Goal: Find specific page/section: Find specific page/section

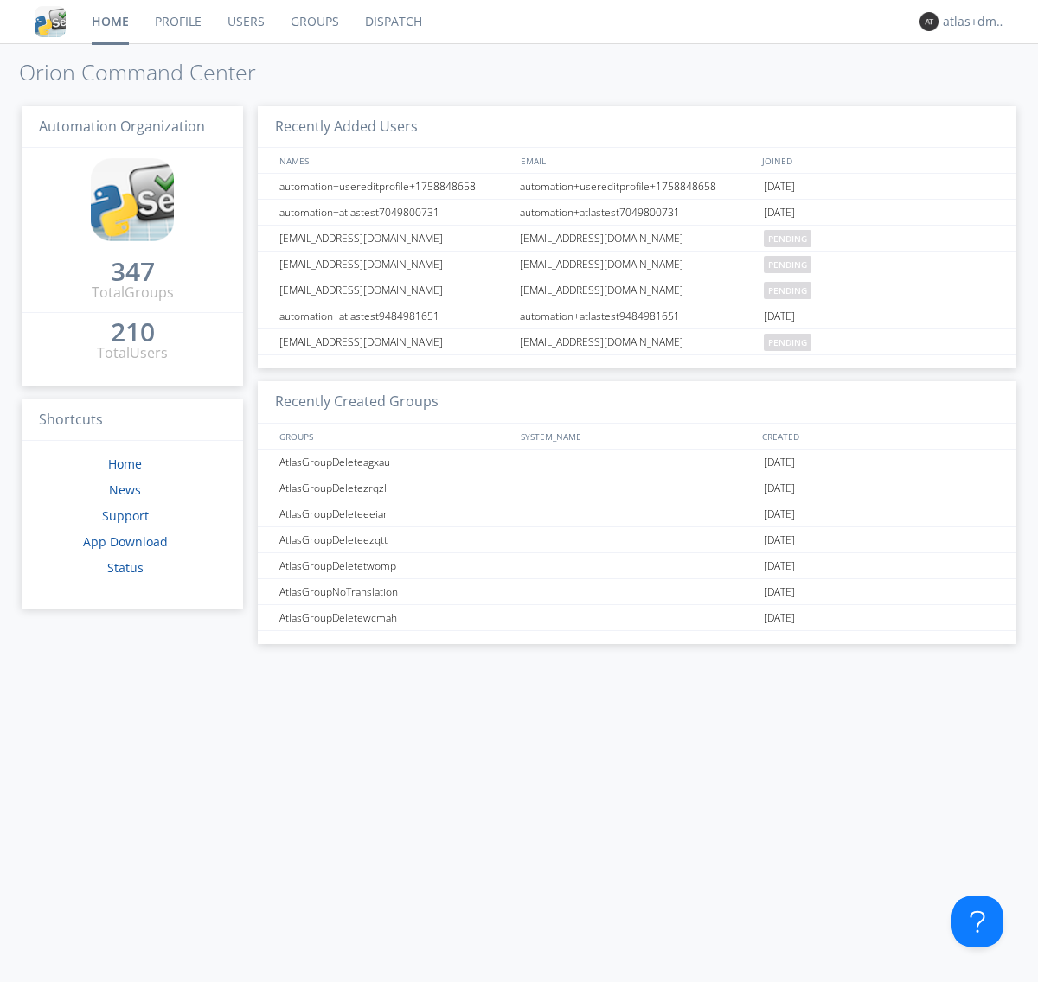
click at [392, 22] on link "Dispatch" at bounding box center [393, 21] width 83 height 43
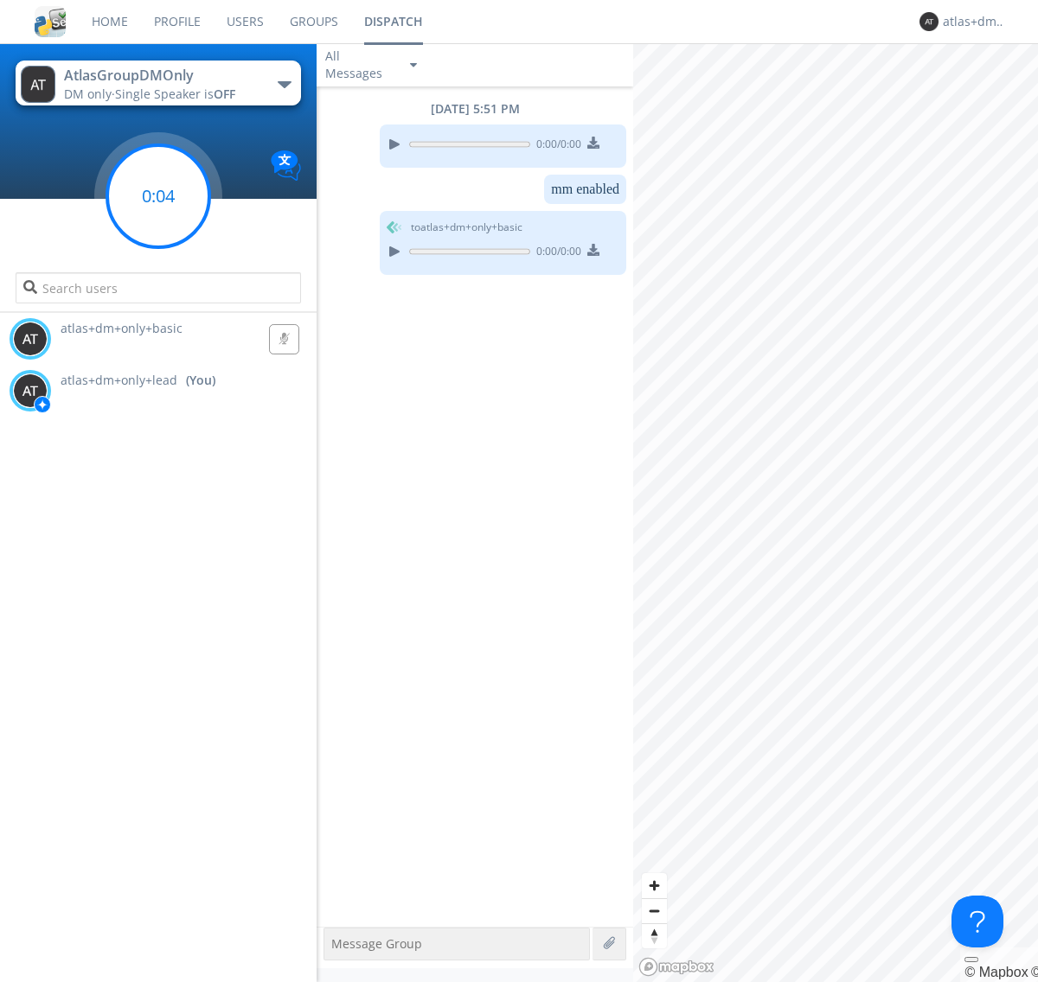
click at [158, 196] on g at bounding box center [158, 196] width 102 height 102
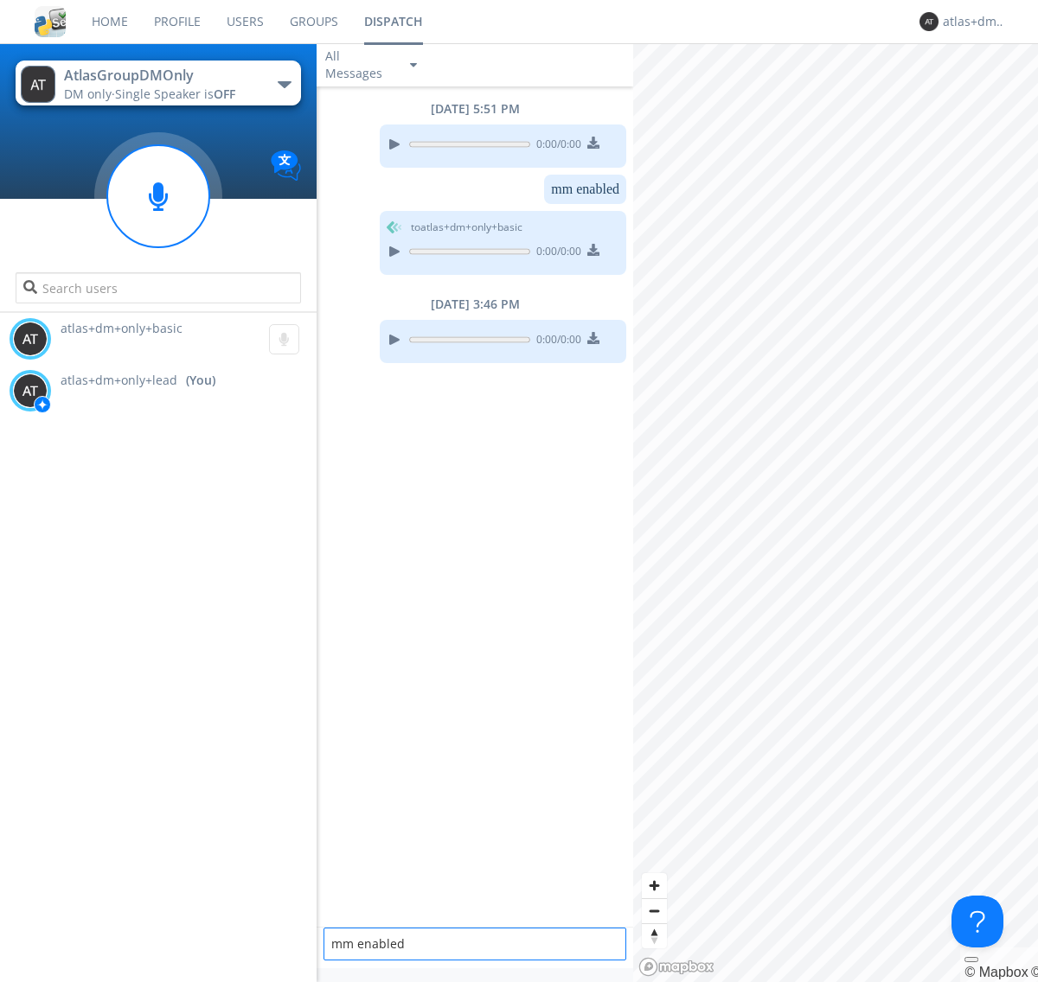
type textarea "mm enabled"
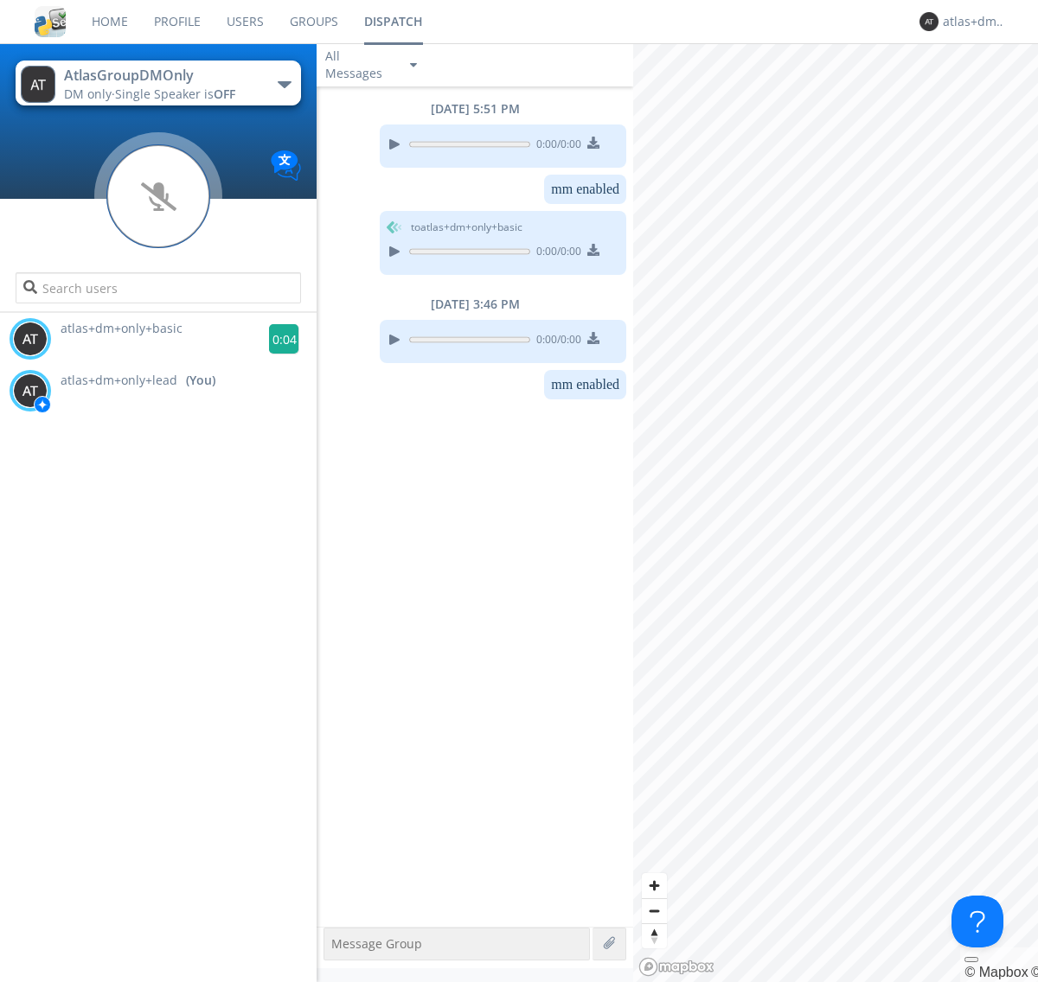
click at [277, 339] on g at bounding box center [284, 339] width 30 height 30
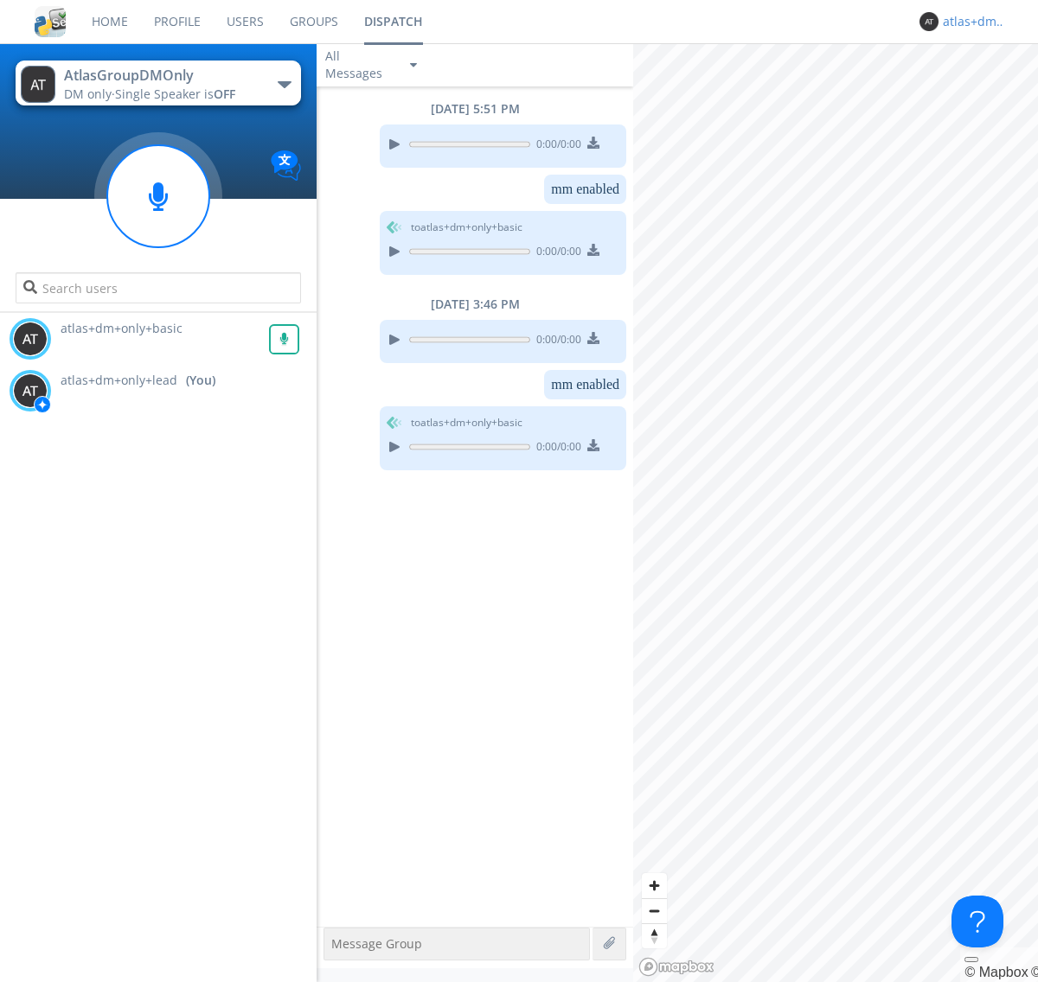
click at [970, 22] on div "atlas+dm+only+lead" at bounding box center [975, 21] width 65 height 17
